Goal: Task Accomplishment & Management: Use online tool/utility

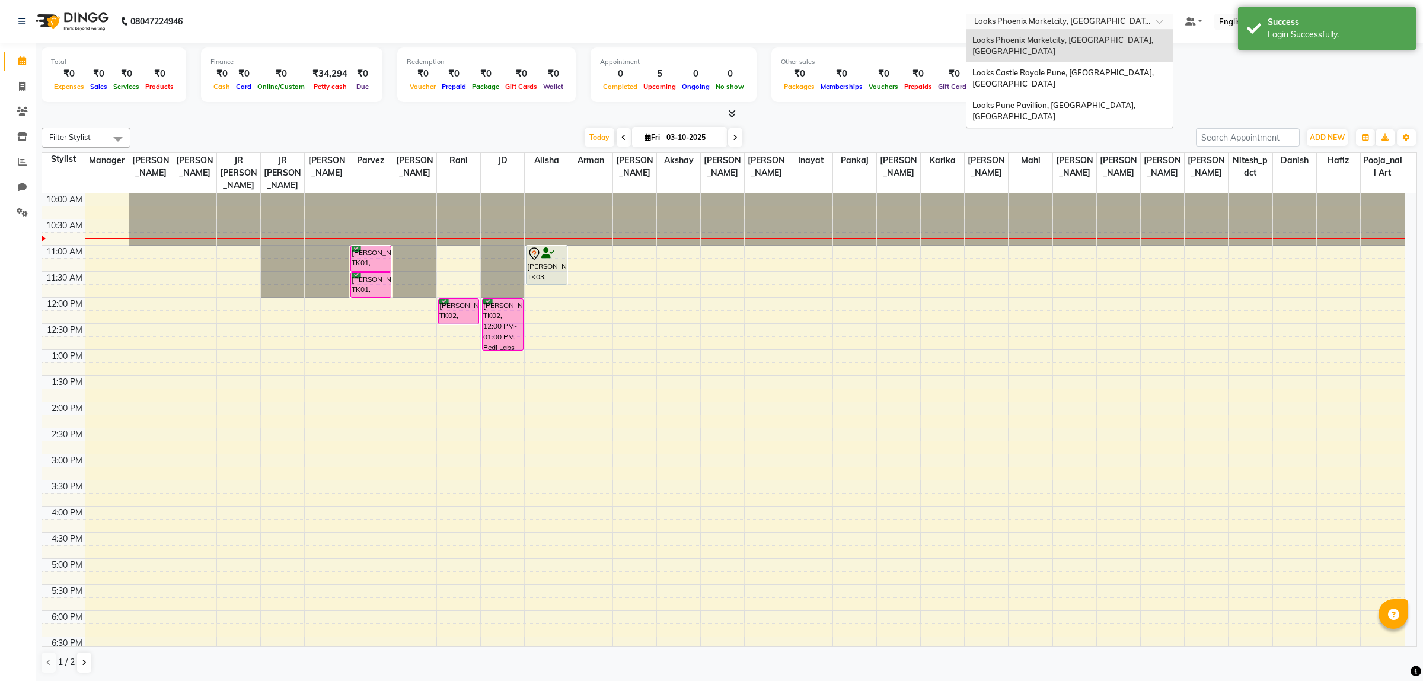
click at [1033, 14] on div "Select Location × Looks Phoenix Marketcity, Pune, Maharashtra" at bounding box center [1070, 22] width 208 height 16
click at [1029, 22] on input "text" at bounding box center [1058, 23] width 172 height 12
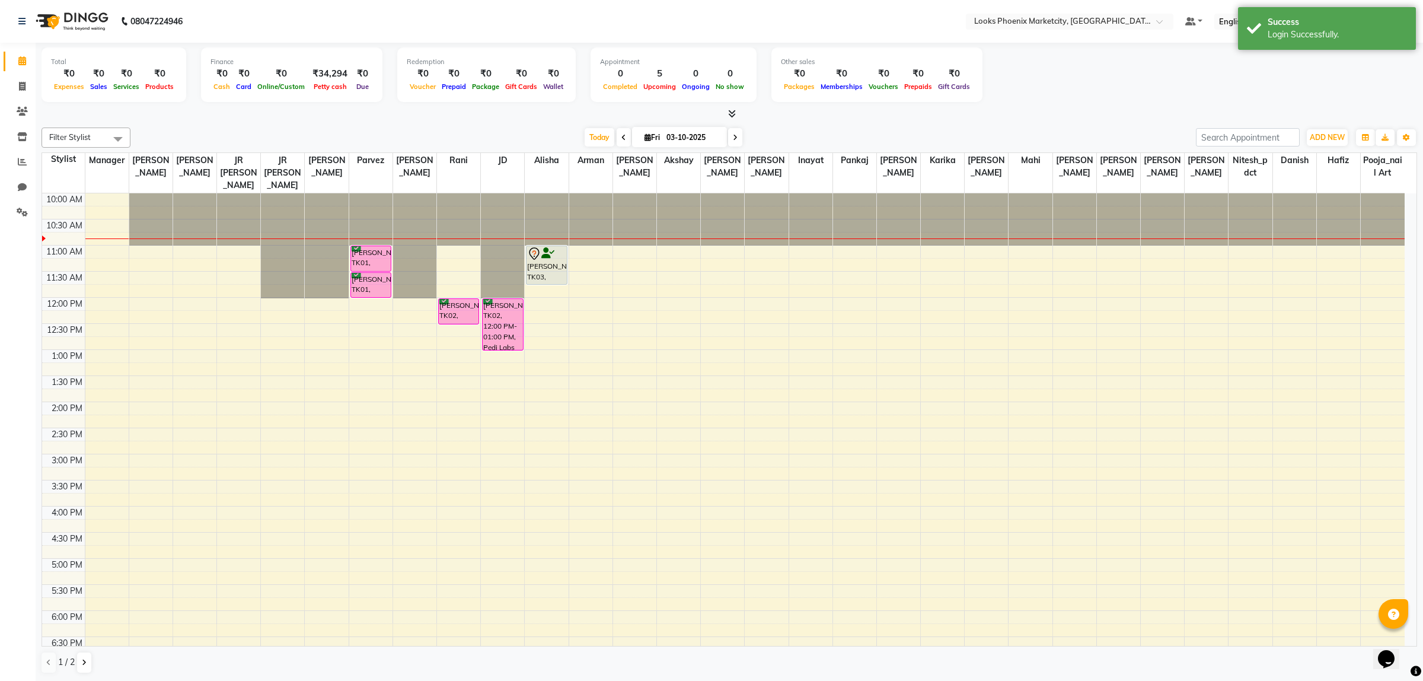
click at [792, 33] on nav "08047224946 Select Location × Looks Phoenix Marketcity, Pune, Maharashtra Defau…" at bounding box center [711, 21] width 1423 height 43
click at [15, 164] on span at bounding box center [22, 162] width 21 height 14
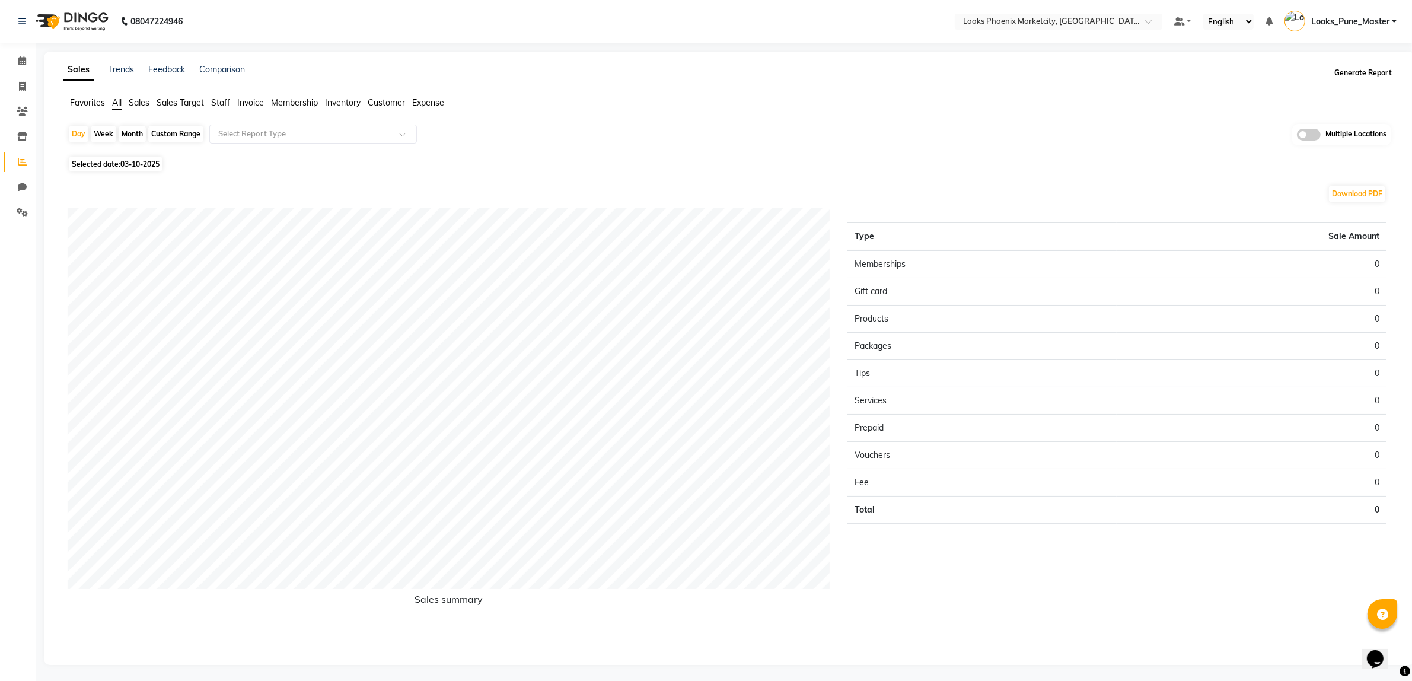
click at [1364, 78] on button "Generate Report" at bounding box center [1362, 73] width 63 height 17
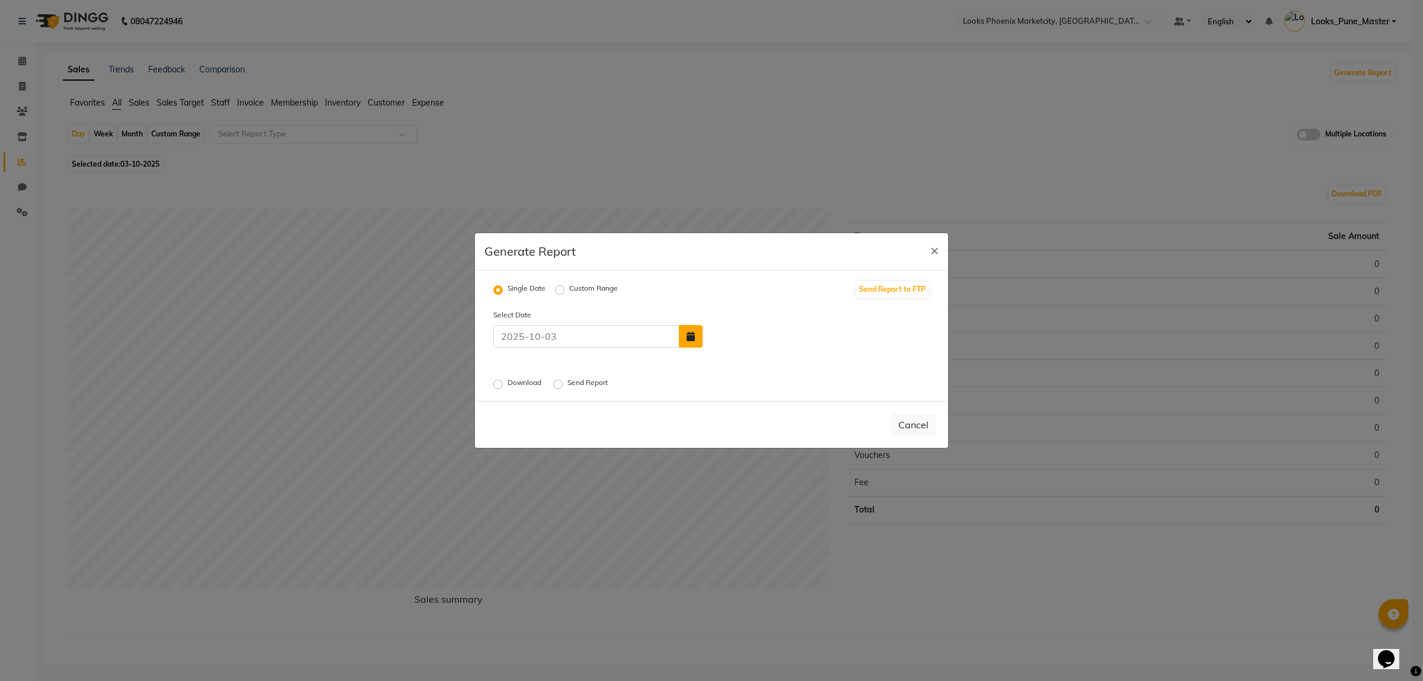
click at [692, 331] on icon "button" at bounding box center [691, 335] width 8 height 9
select select "10"
select select "2025"
click at [771, 310] on div "2" at bounding box center [773, 307] width 19 height 19
type input "02-10-2025"
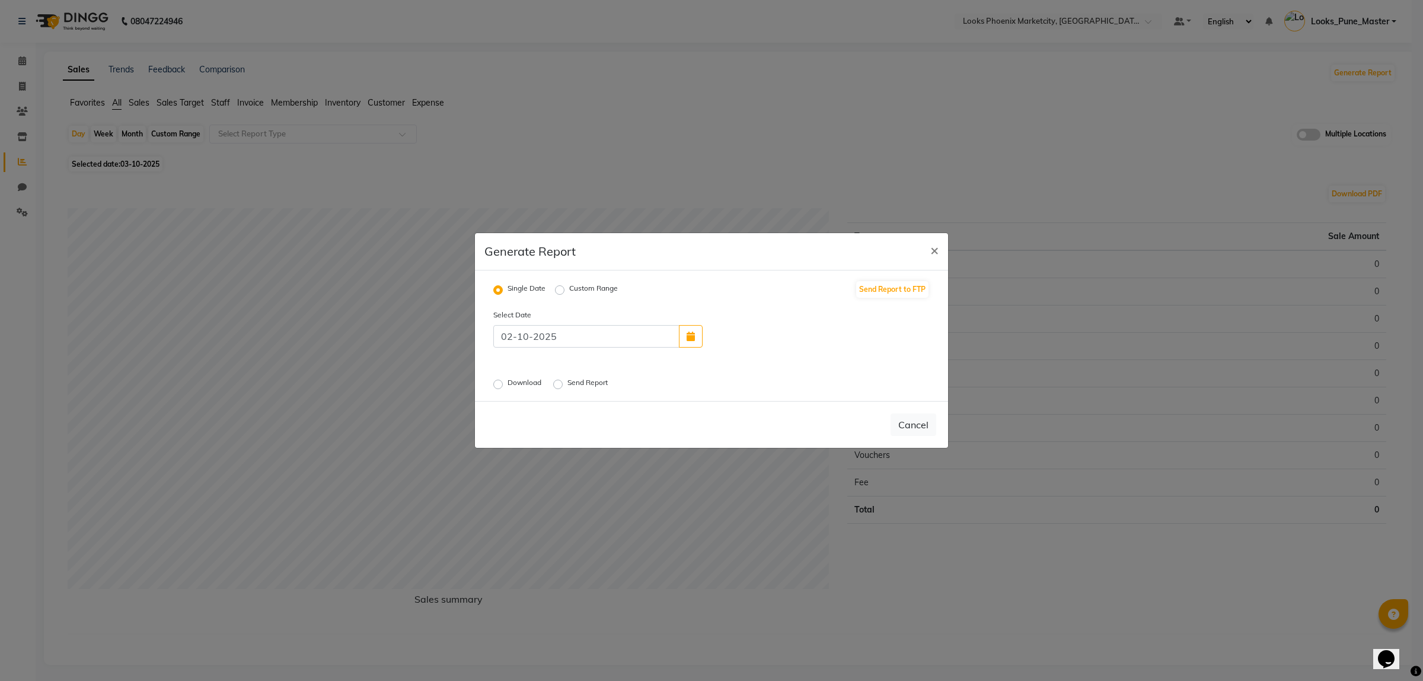
click at [505, 384] on div "Download" at bounding box center [518, 384] width 50 height 14
click at [508, 387] on label "Download" at bounding box center [526, 384] width 36 height 14
click at [497, 387] on input "Download" at bounding box center [500, 384] width 8 height 8
radio input "true"
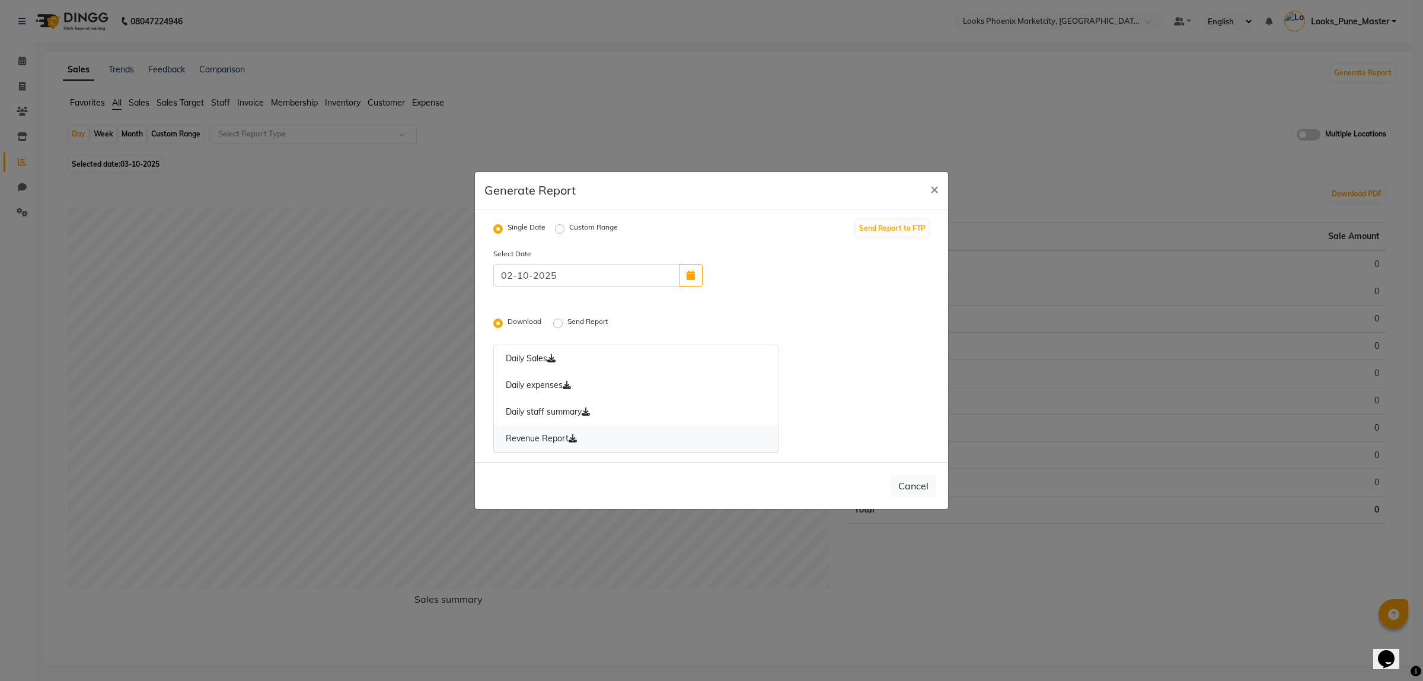
click at [569, 436] on icon at bounding box center [573, 438] width 8 height 8
click at [689, 283] on button "button" at bounding box center [691, 275] width 24 height 23
select select "10"
select select "2025"
click at [757, 239] on div "1" at bounding box center [754, 246] width 19 height 19
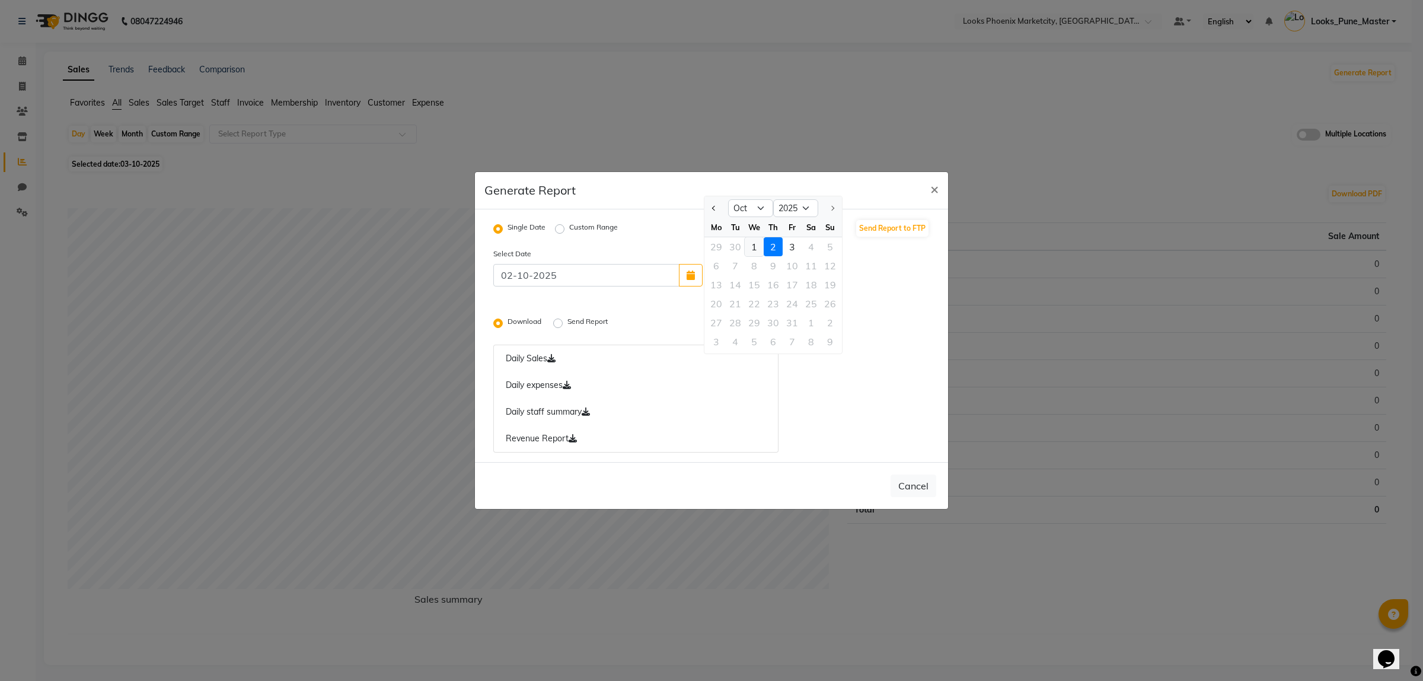
type input "01-10-2025"
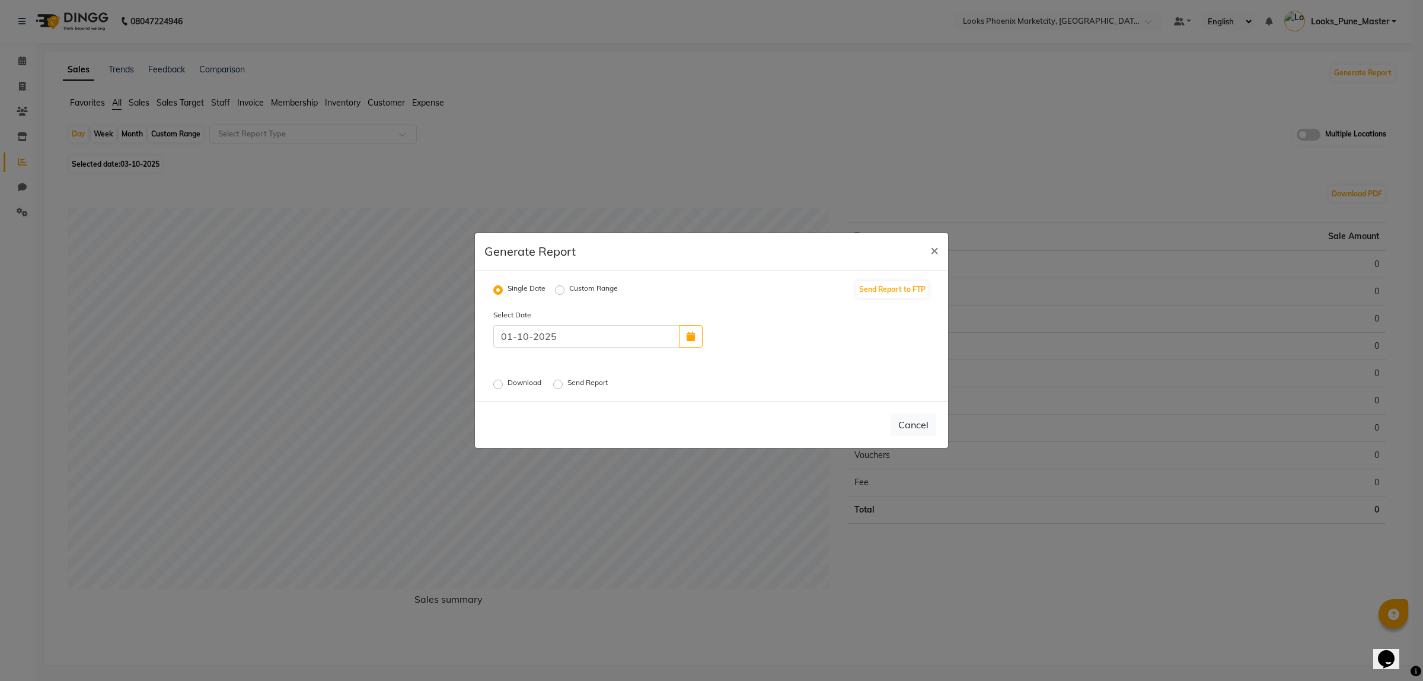
click at [508, 388] on label "Download" at bounding box center [526, 384] width 36 height 14
click at [496, 388] on input "Download" at bounding box center [500, 384] width 8 height 8
radio input "true"
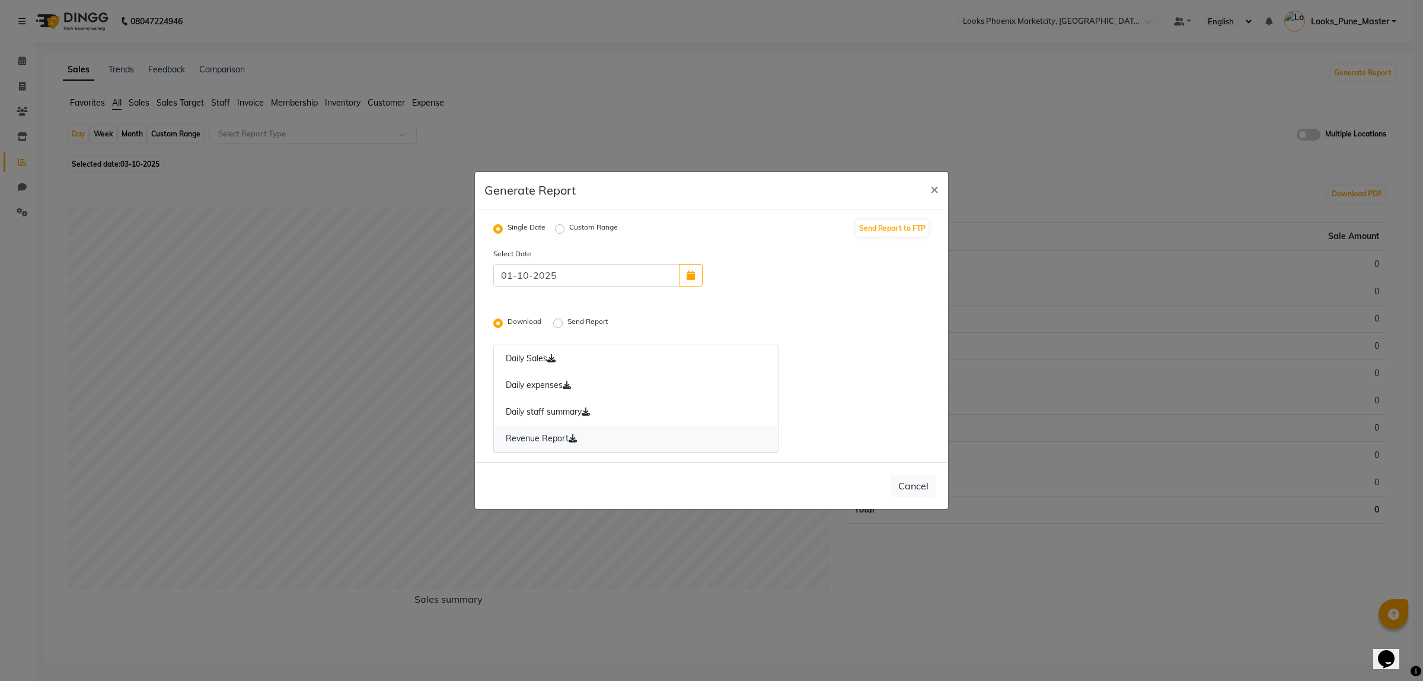
click at [574, 436] on icon at bounding box center [573, 438] width 8 height 8
click at [929, 192] on button "×" at bounding box center [934, 188] width 27 height 33
radio input "false"
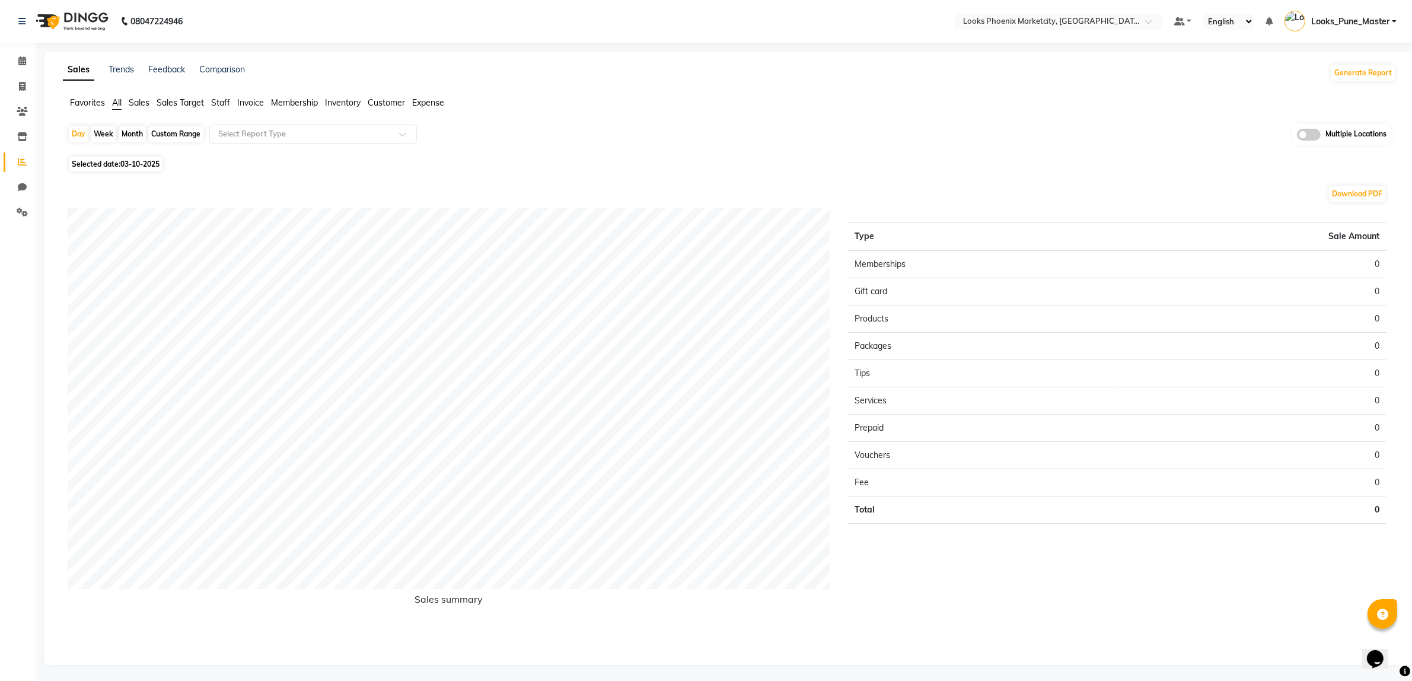
click at [994, 30] on nav "08047224946 Select Location × Looks Phoenix Marketcity, Pune, Maharashtra Defau…" at bounding box center [706, 21] width 1412 height 43
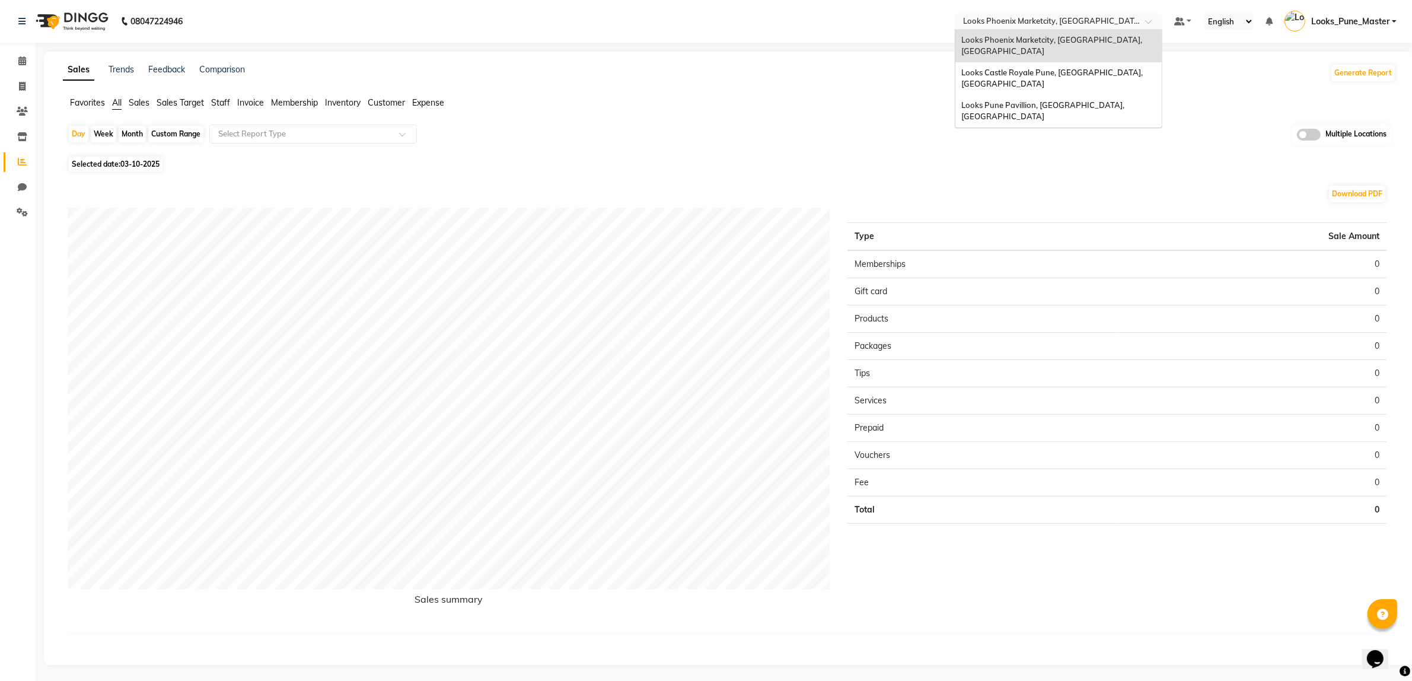
click at [997, 21] on input "text" at bounding box center [1047, 23] width 172 height 12
click at [1011, 100] on span "Looks Pune Pavillion, [GEOGRAPHIC_DATA], [GEOGRAPHIC_DATA]" at bounding box center [1043, 110] width 165 height 21
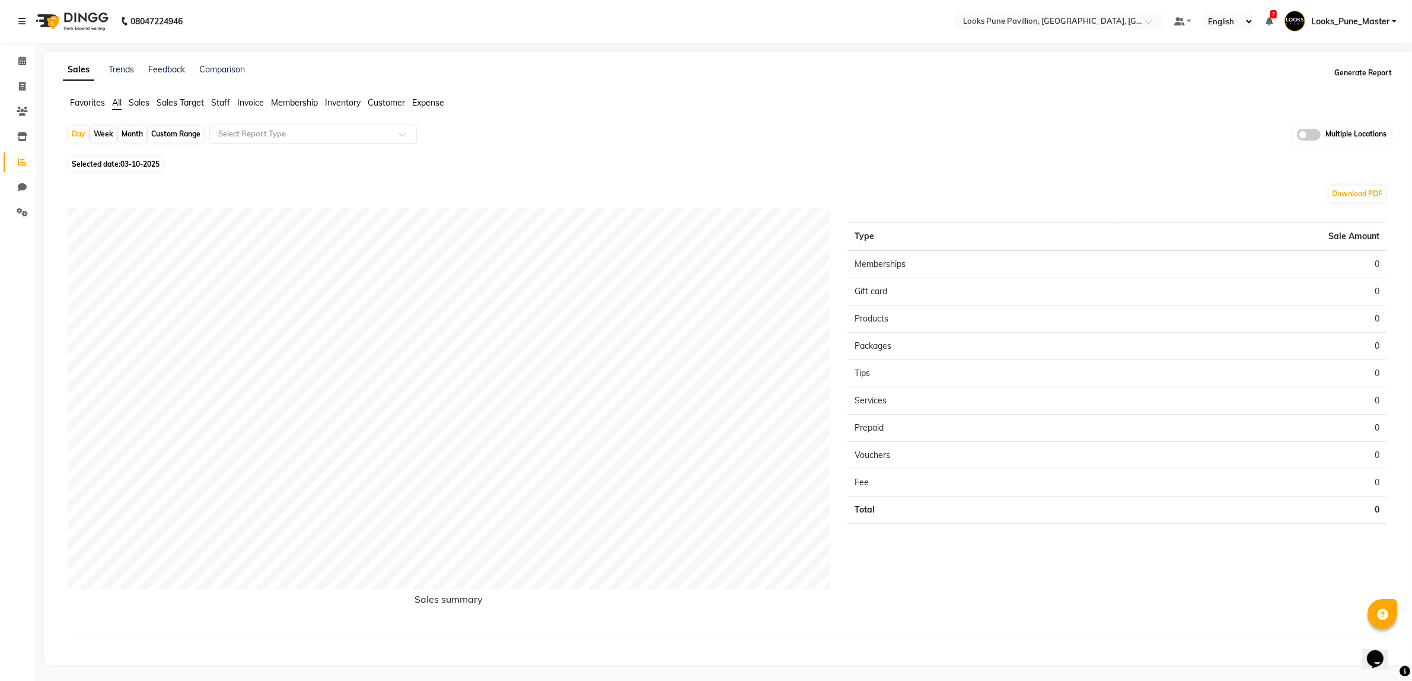
click at [1357, 65] on button "Generate Report" at bounding box center [1362, 73] width 63 height 17
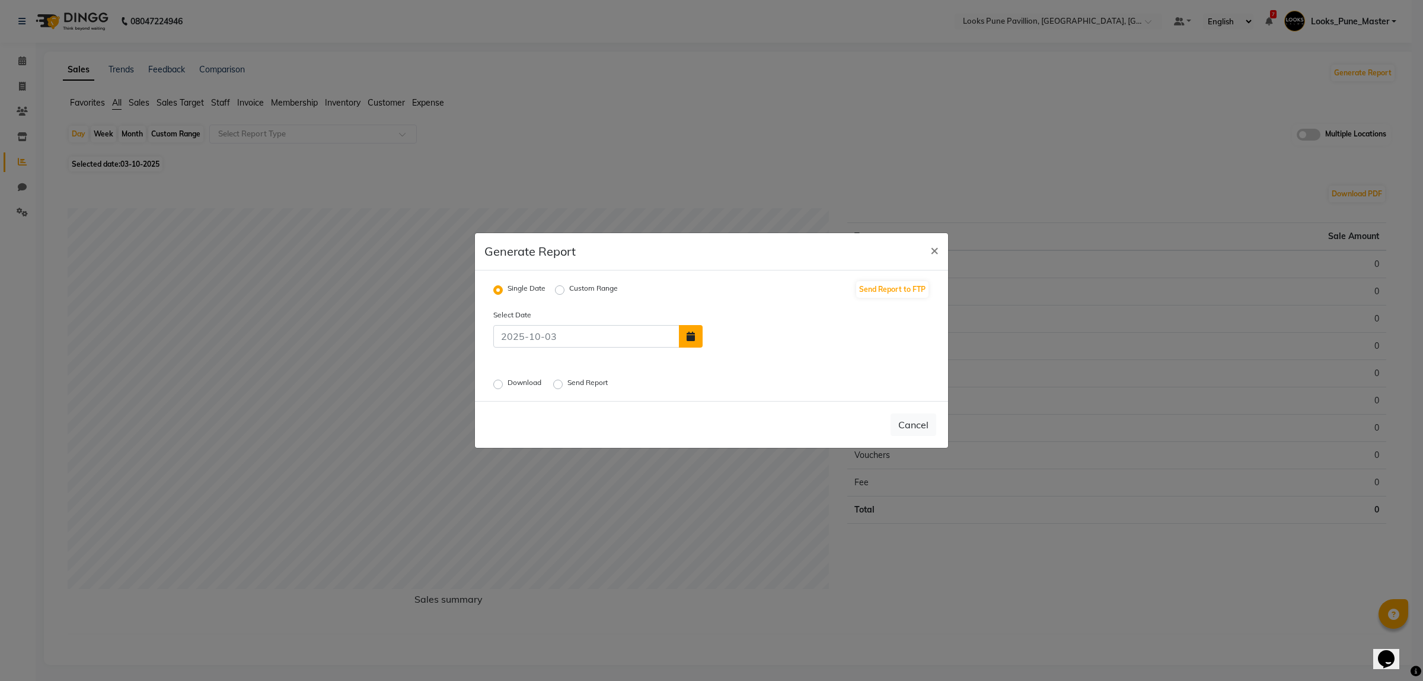
click at [693, 330] on button "button" at bounding box center [691, 336] width 24 height 23
select select "10"
select select "2025"
click at [763, 304] on div "1" at bounding box center [754, 307] width 19 height 19
type input "01-10-2025"
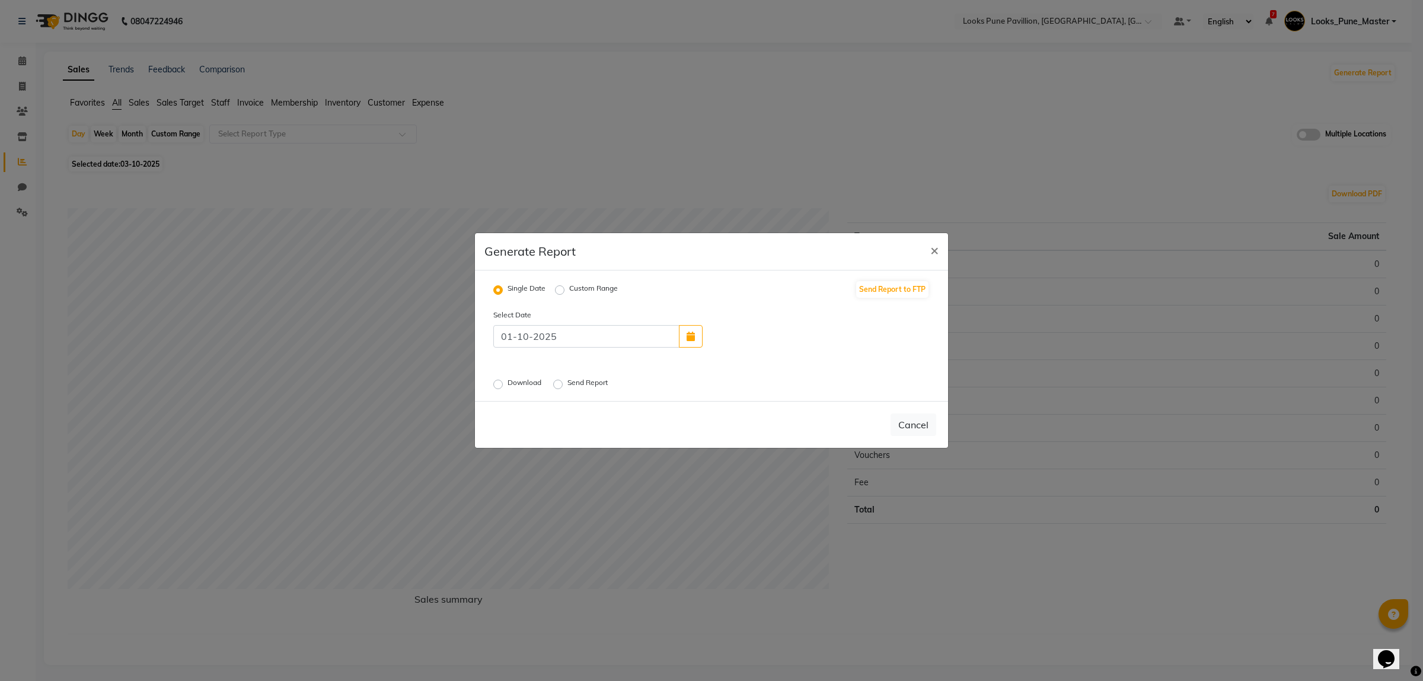
click at [508, 387] on label "Download" at bounding box center [526, 384] width 36 height 14
click at [502, 387] on input "Download" at bounding box center [500, 384] width 8 height 8
radio input "true"
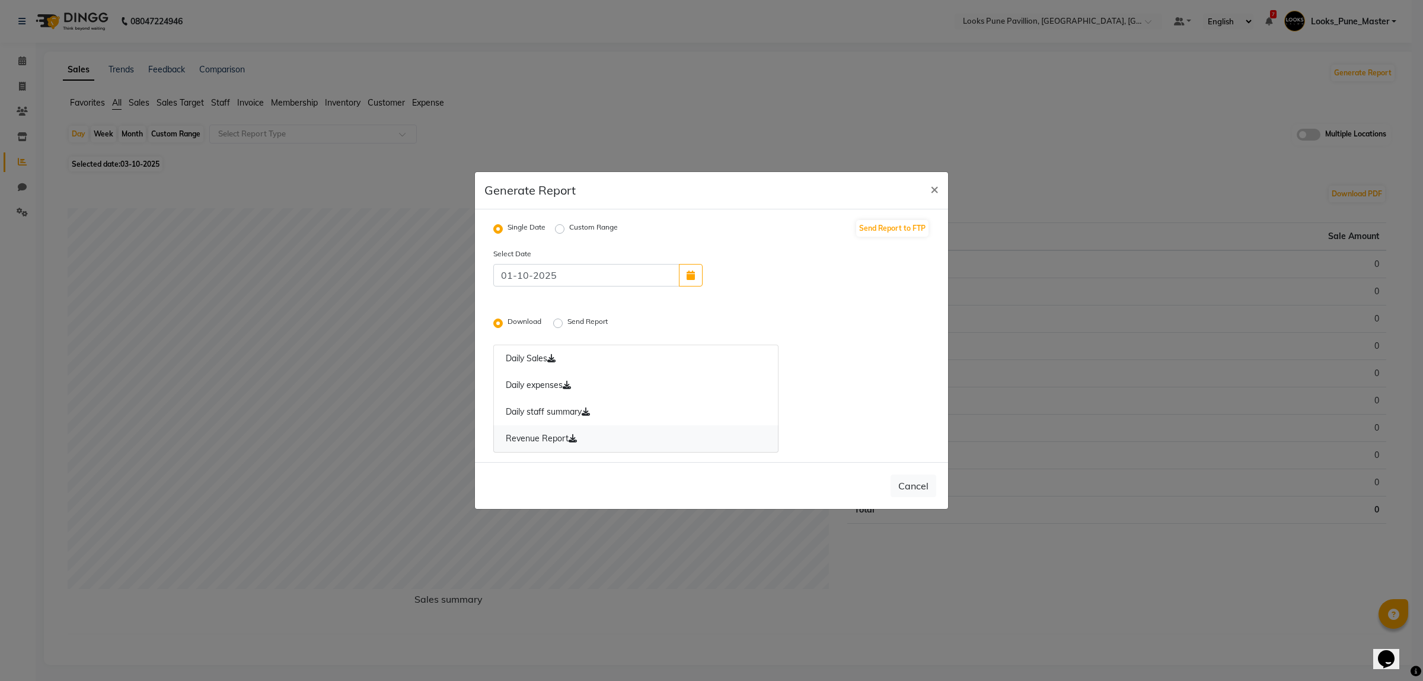
click at [574, 436] on icon at bounding box center [573, 438] width 8 height 8
click at [701, 266] on button "button" at bounding box center [691, 275] width 24 height 23
select select "10"
select select "2025"
click at [770, 239] on div "2" at bounding box center [773, 246] width 19 height 19
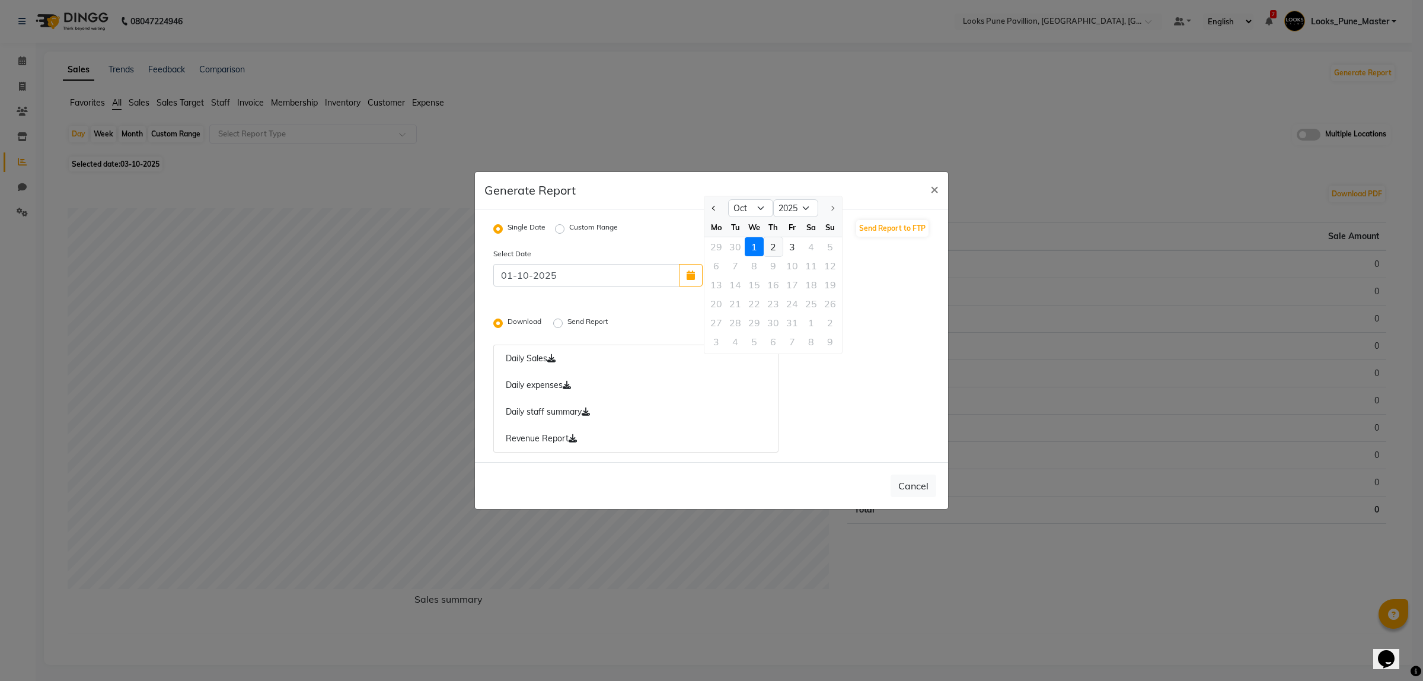
type input "02-10-2025"
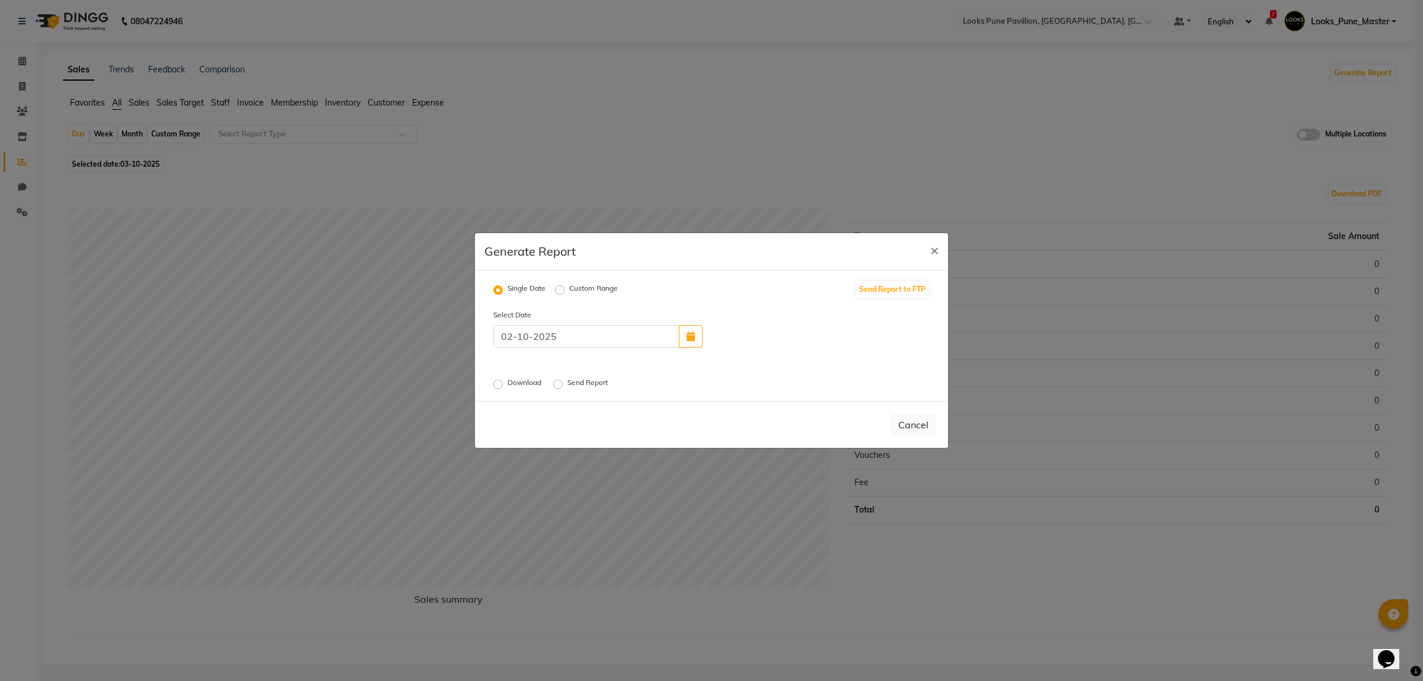
click at [508, 387] on label "Download" at bounding box center [526, 384] width 36 height 14
click at [499, 387] on input "Download" at bounding box center [500, 384] width 8 height 8
radio input "true"
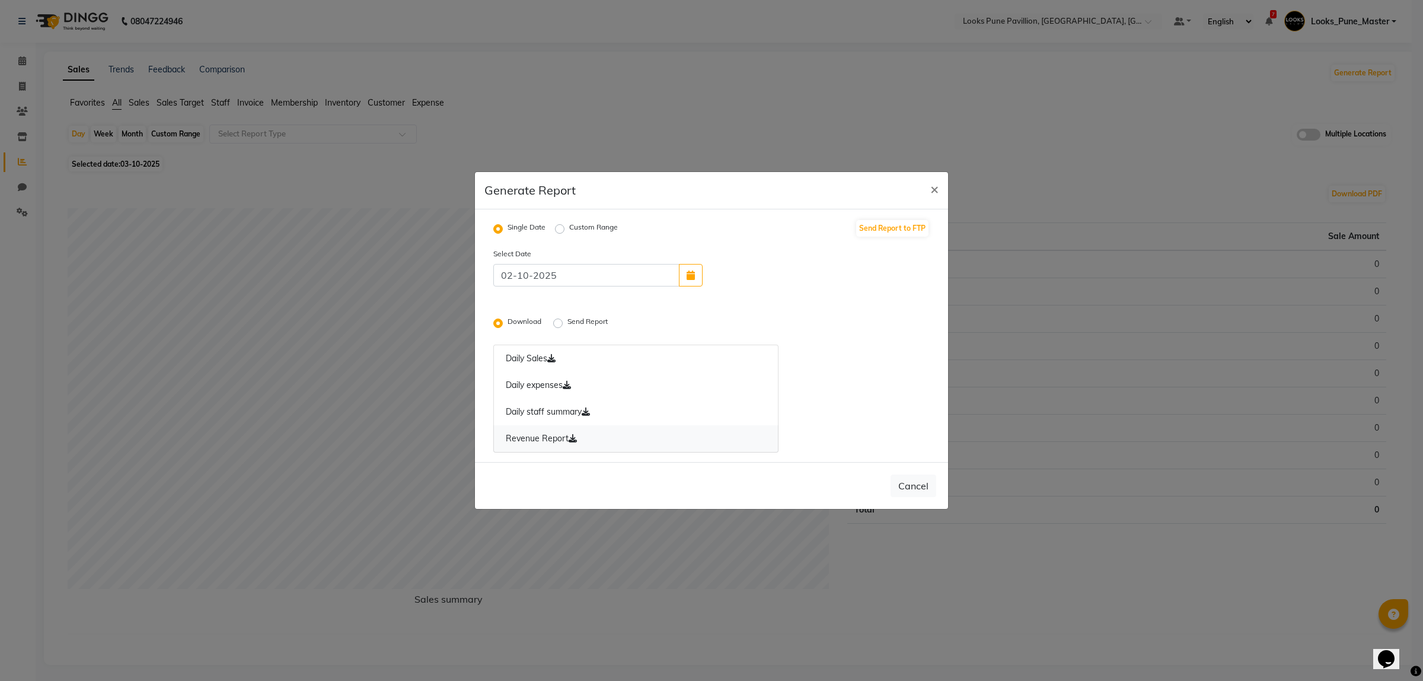
click at [573, 434] on icon at bounding box center [573, 438] width 8 height 8
click at [572, 434] on icon at bounding box center [573, 438] width 8 height 8
click at [929, 190] on button "×" at bounding box center [934, 188] width 27 height 33
radio input "false"
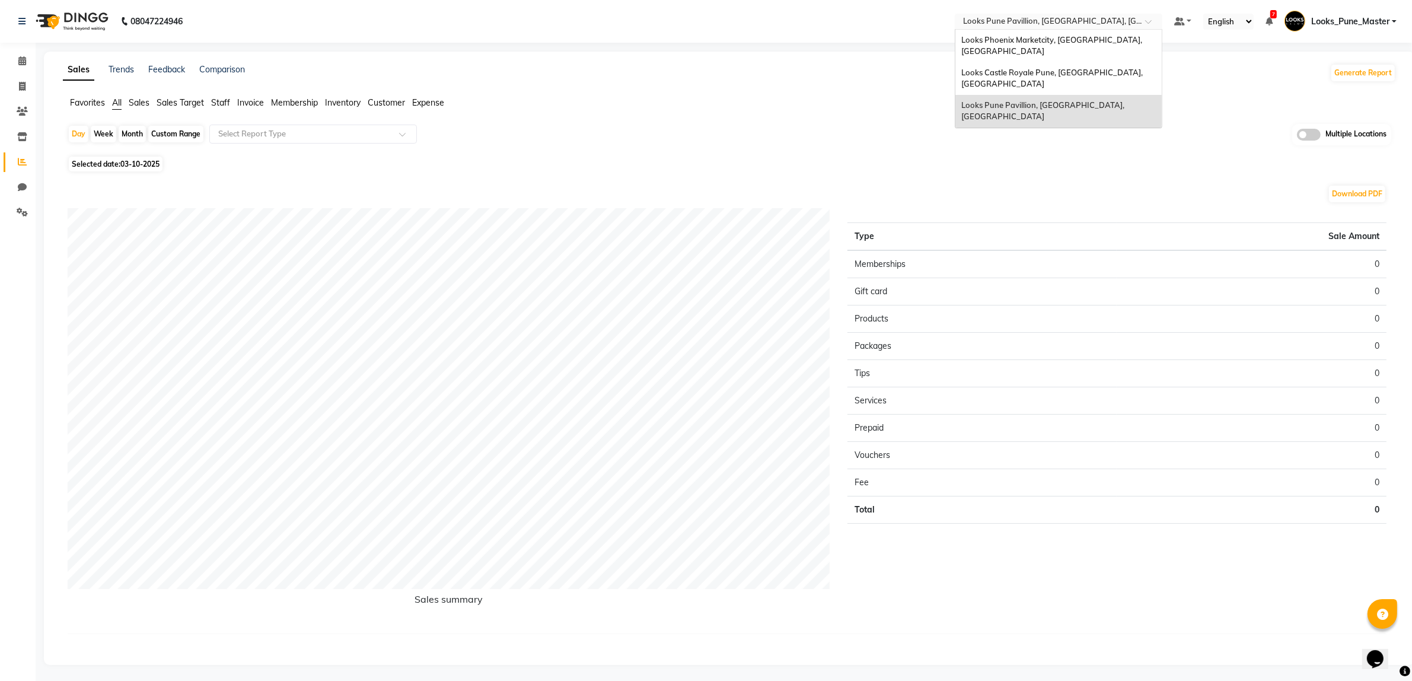
click at [1010, 21] on input "text" at bounding box center [1047, 23] width 172 height 12
click at [1015, 68] on span "Looks Castle Royale Pune, [GEOGRAPHIC_DATA], [GEOGRAPHIC_DATA]" at bounding box center [1052, 78] width 183 height 21
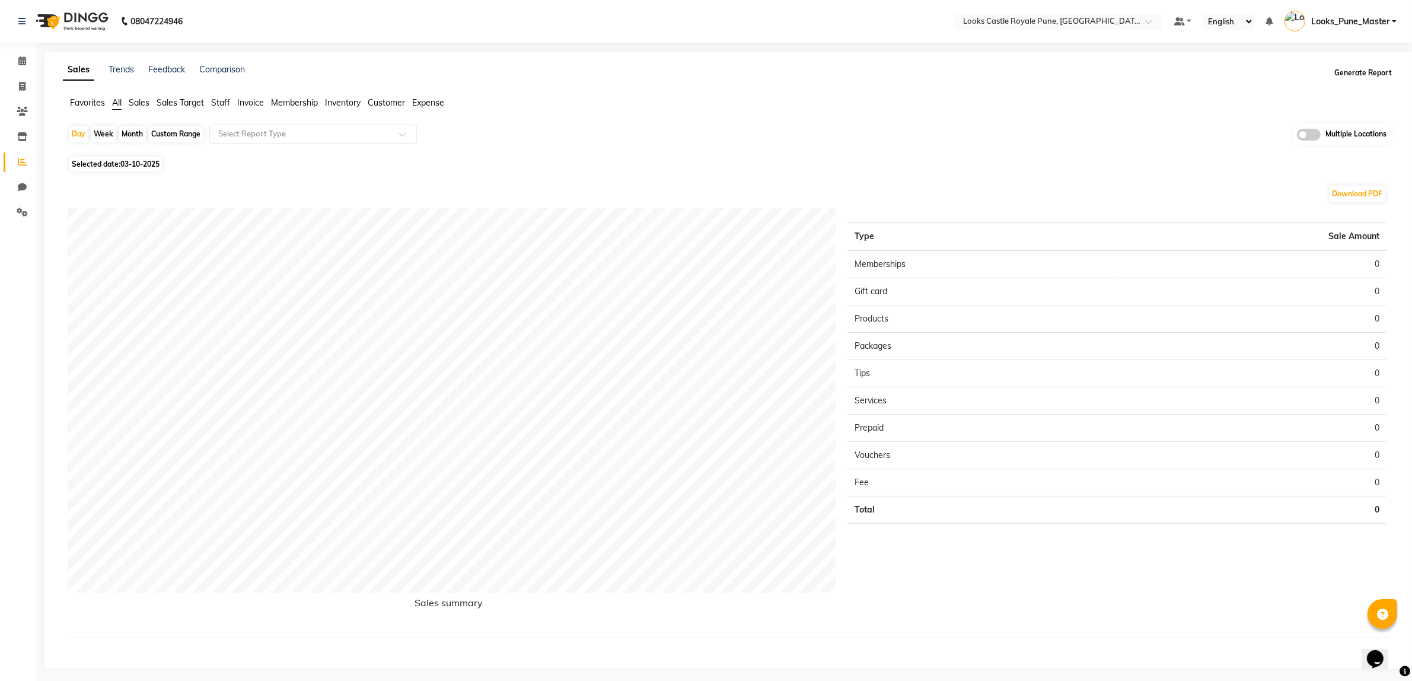
click at [1347, 78] on button "Generate Report" at bounding box center [1362, 73] width 63 height 17
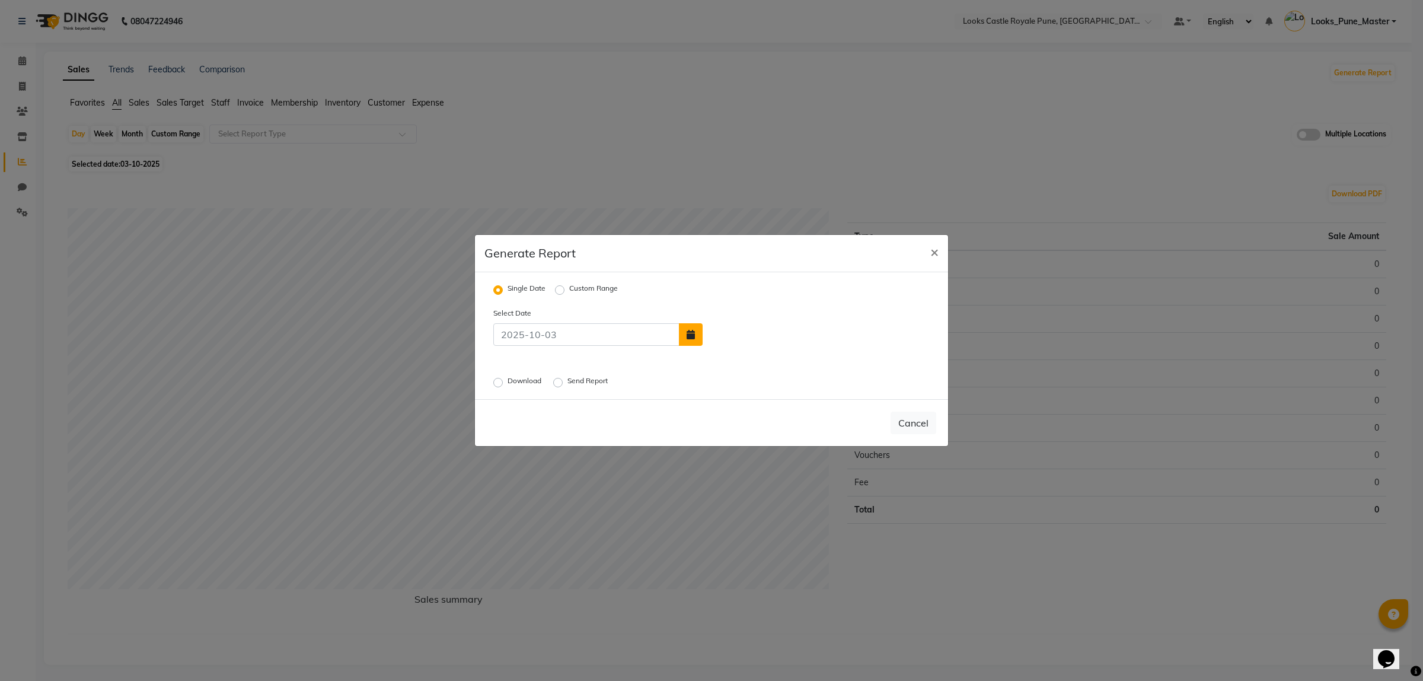
click at [689, 336] on icon "button" at bounding box center [691, 334] width 8 height 9
select select "10"
select select "2025"
click at [751, 303] on div "1" at bounding box center [754, 305] width 19 height 19
type input "01-10-2025"
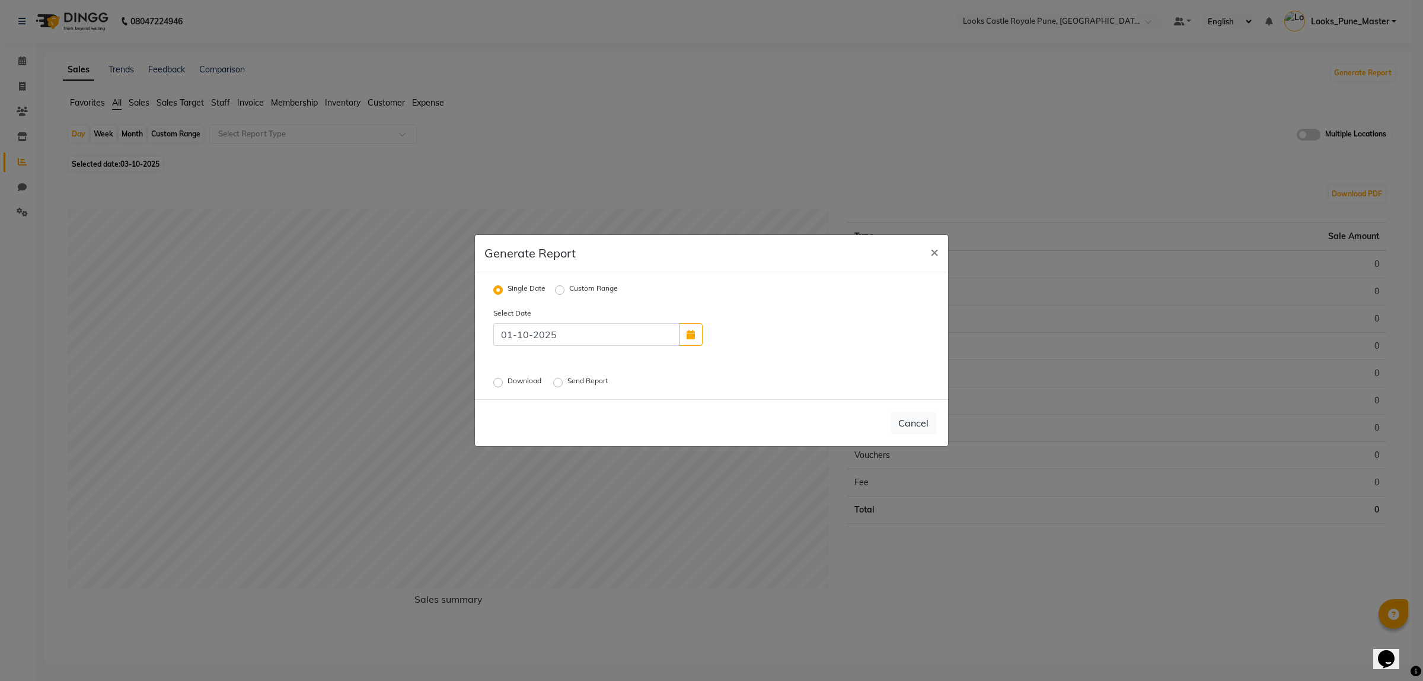
click at [508, 379] on label "Download" at bounding box center [526, 382] width 36 height 14
click at [500, 379] on input "Download" at bounding box center [500, 382] width 8 height 8
radio input "true"
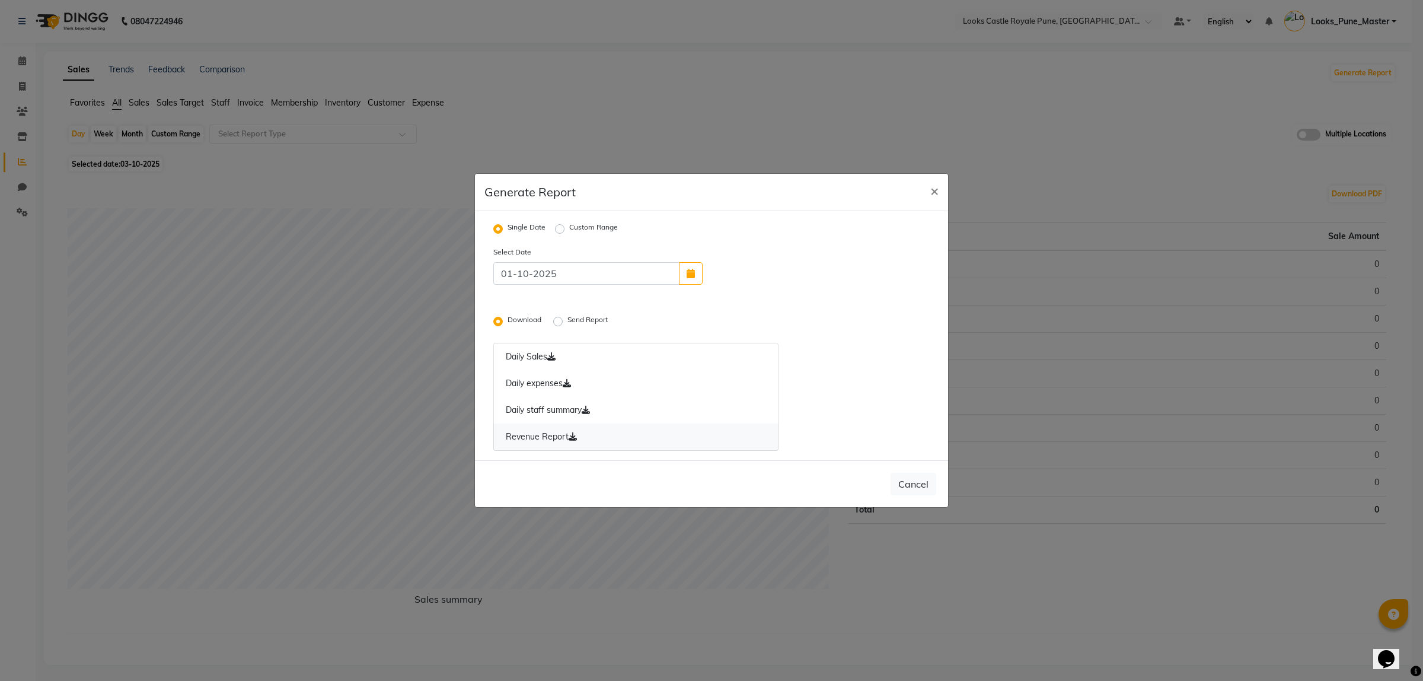
click at [577, 437] on icon at bounding box center [573, 436] width 8 height 8
click at [691, 272] on icon "button" at bounding box center [691, 273] width 8 height 9
select select "10"
select select "2025"
click at [774, 239] on div "2" at bounding box center [773, 244] width 19 height 19
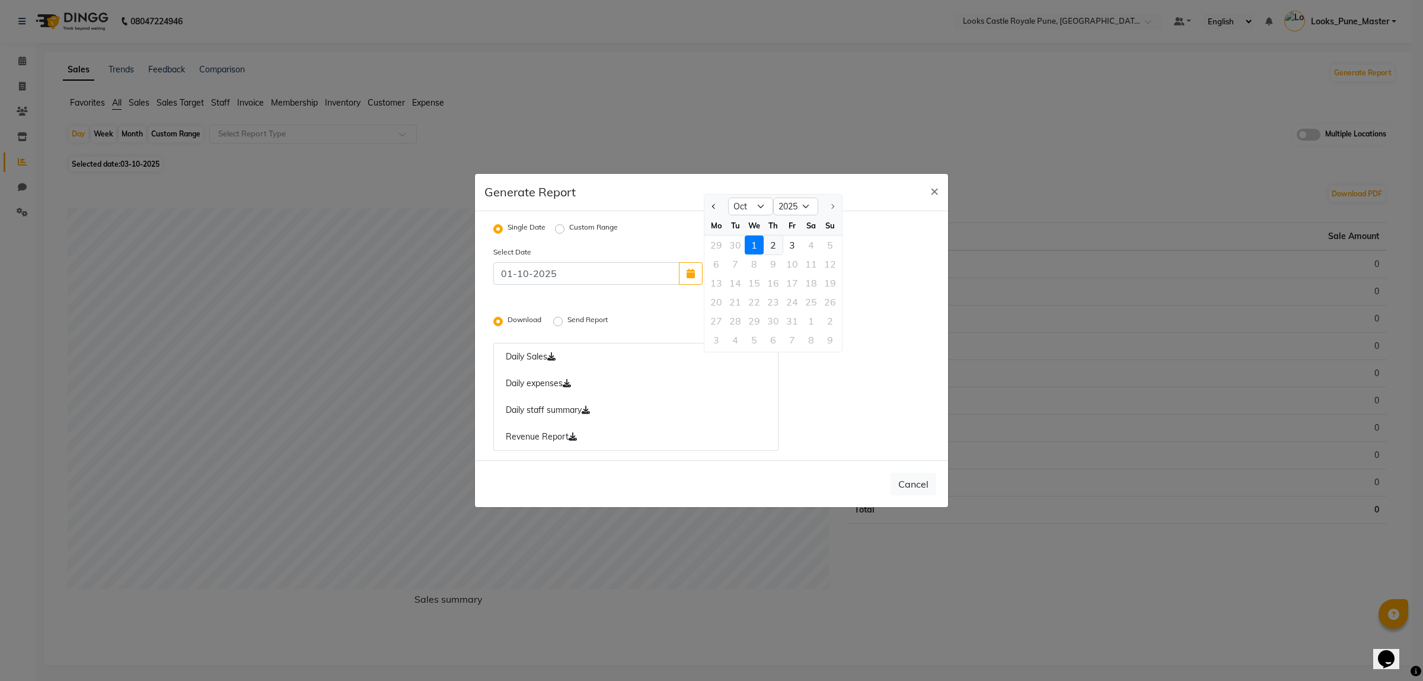
type input "02-10-2025"
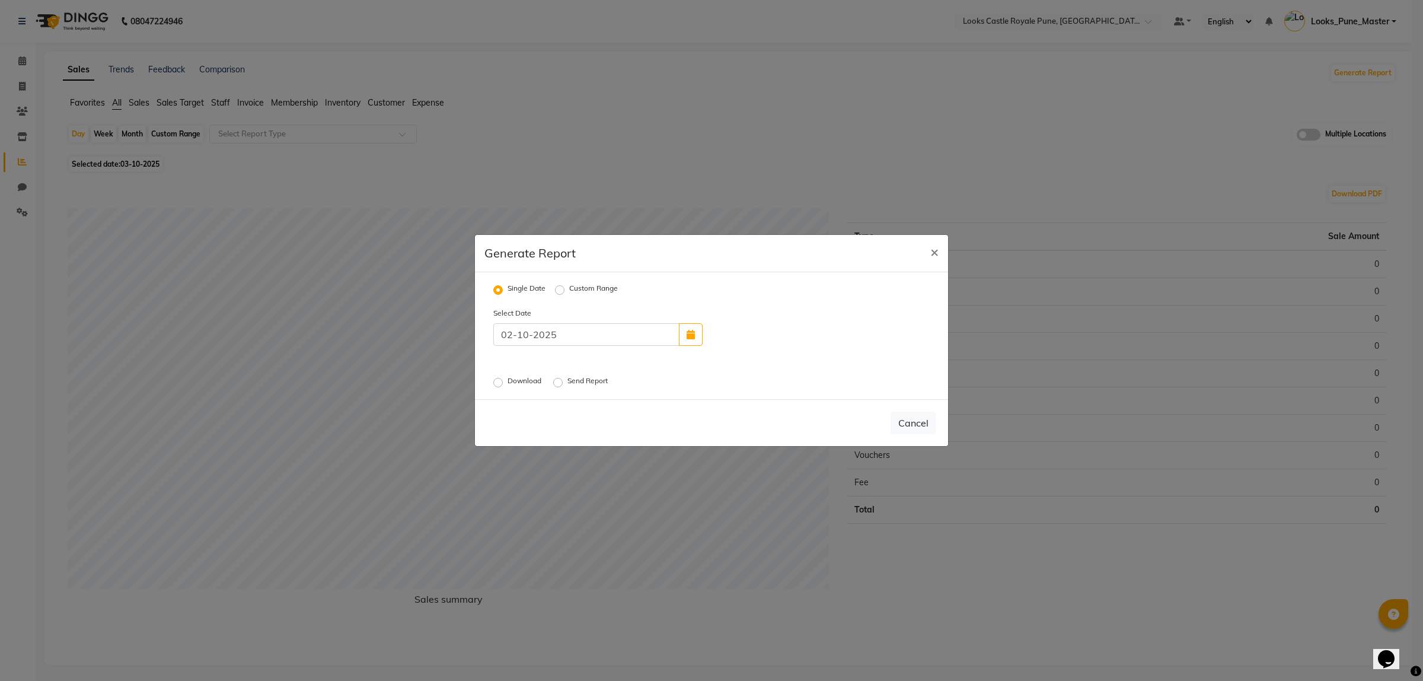
click at [508, 380] on label "Download" at bounding box center [526, 382] width 36 height 14
click at [496, 380] on input "Download" at bounding box center [500, 382] width 8 height 8
radio input "true"
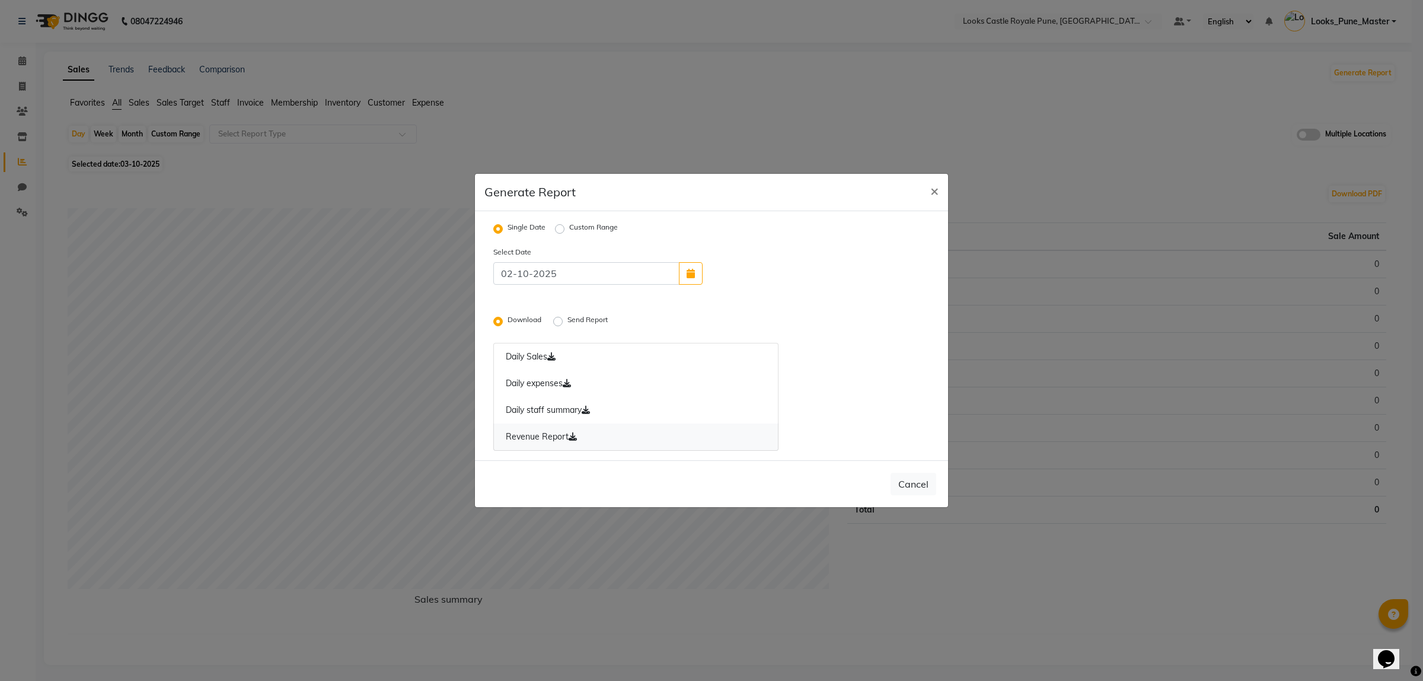
click at [573, 430] on link "Revenue Report" at bounding box center [635, 436] width 285 height 27
click at [931, 189] on span "×" at bounding box center [934, 190] width 8 height 18
radio input "false"
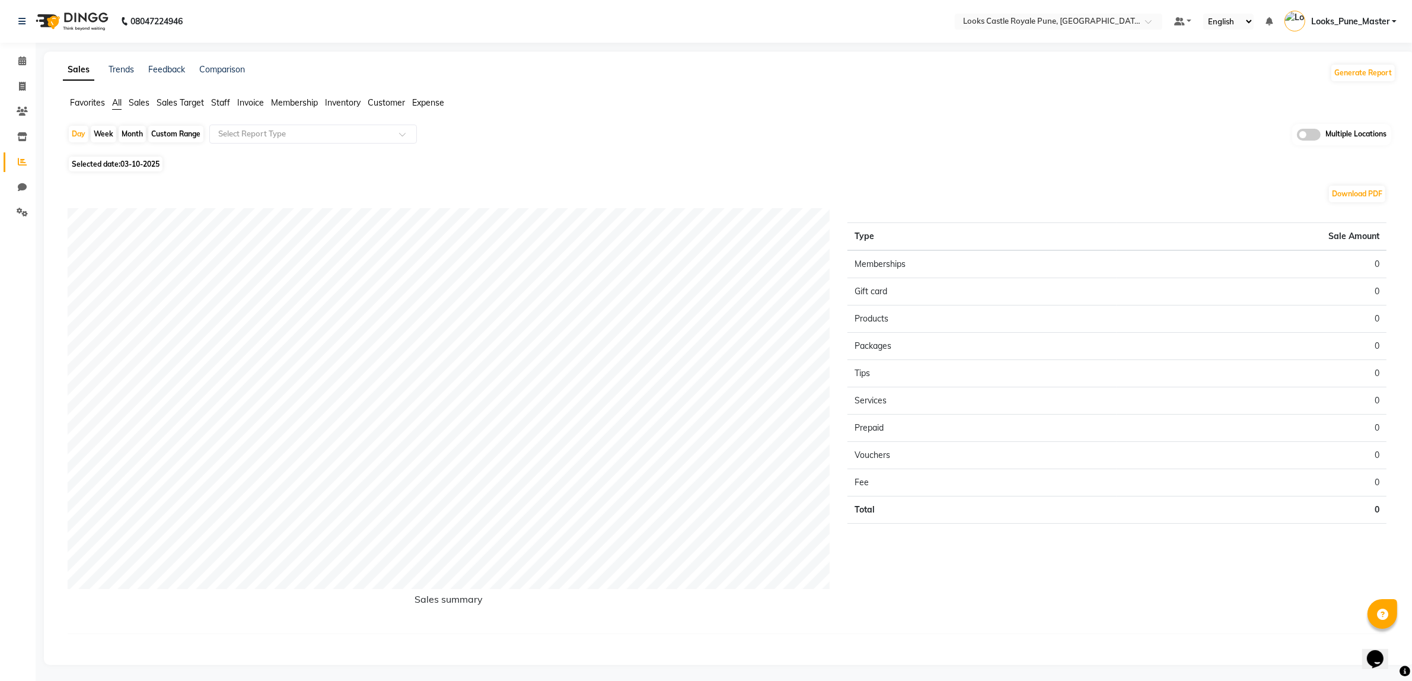
click at [1370, 20] on span "Looks_Pune_Master" at bounding box center [1350, 21] width 78 height 12
click at [1349, 82] on link "Sign out" at bounding box center [1335, 85] width 109 height 18
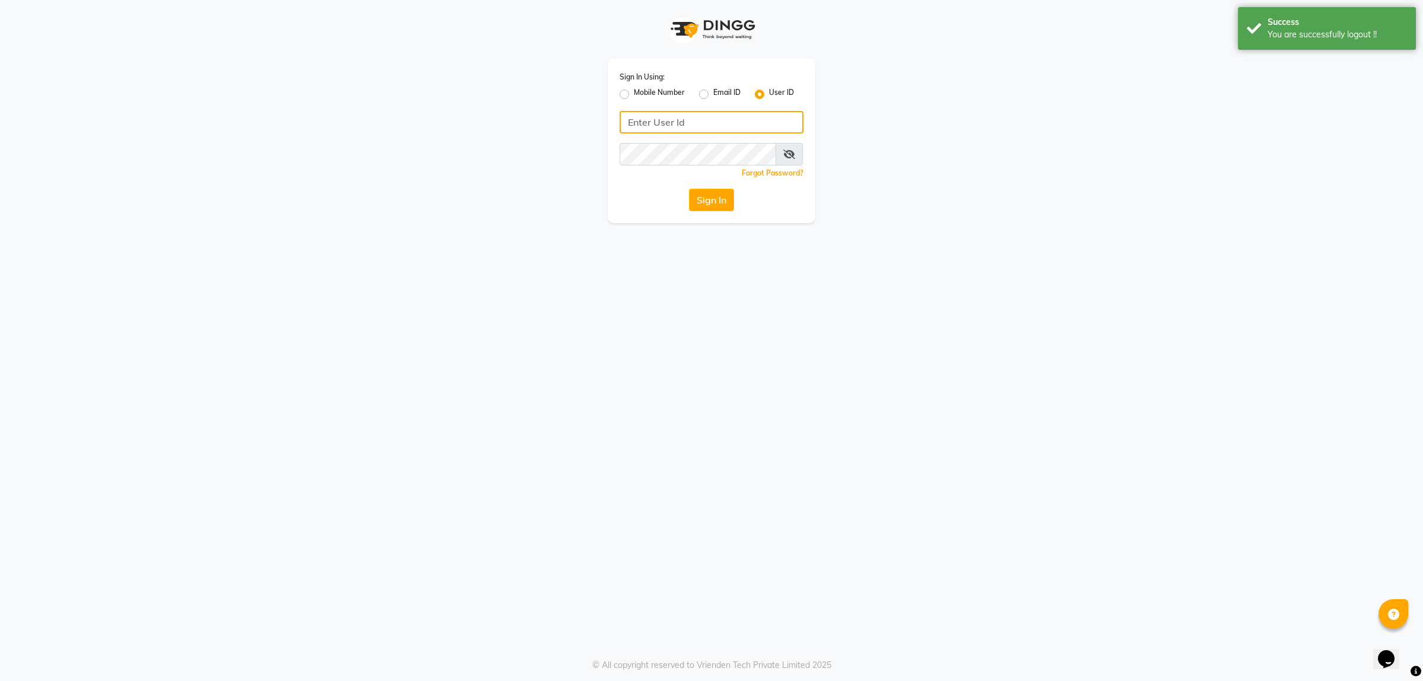
type input "e2553-20"
